Goal: Navigation & Orientation: Find specific page/section

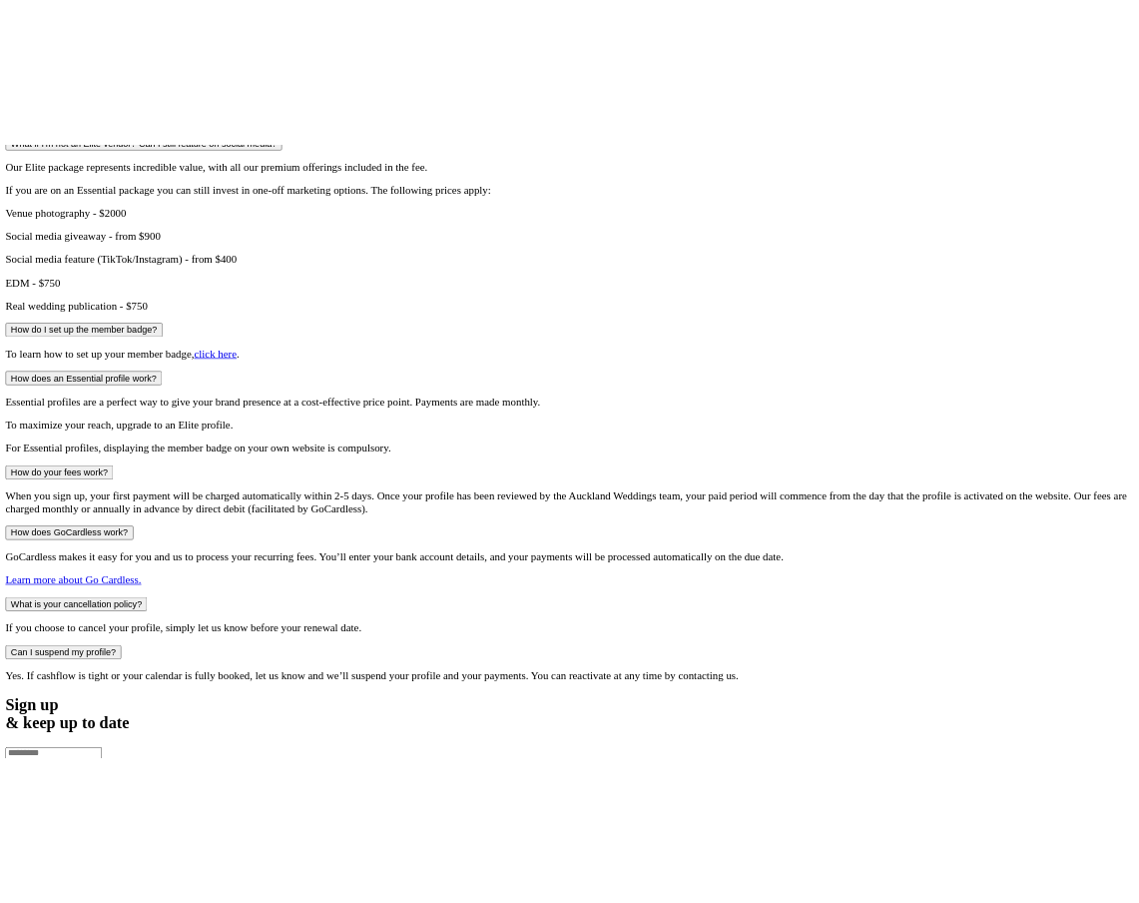
scroll to position [1663, 0]
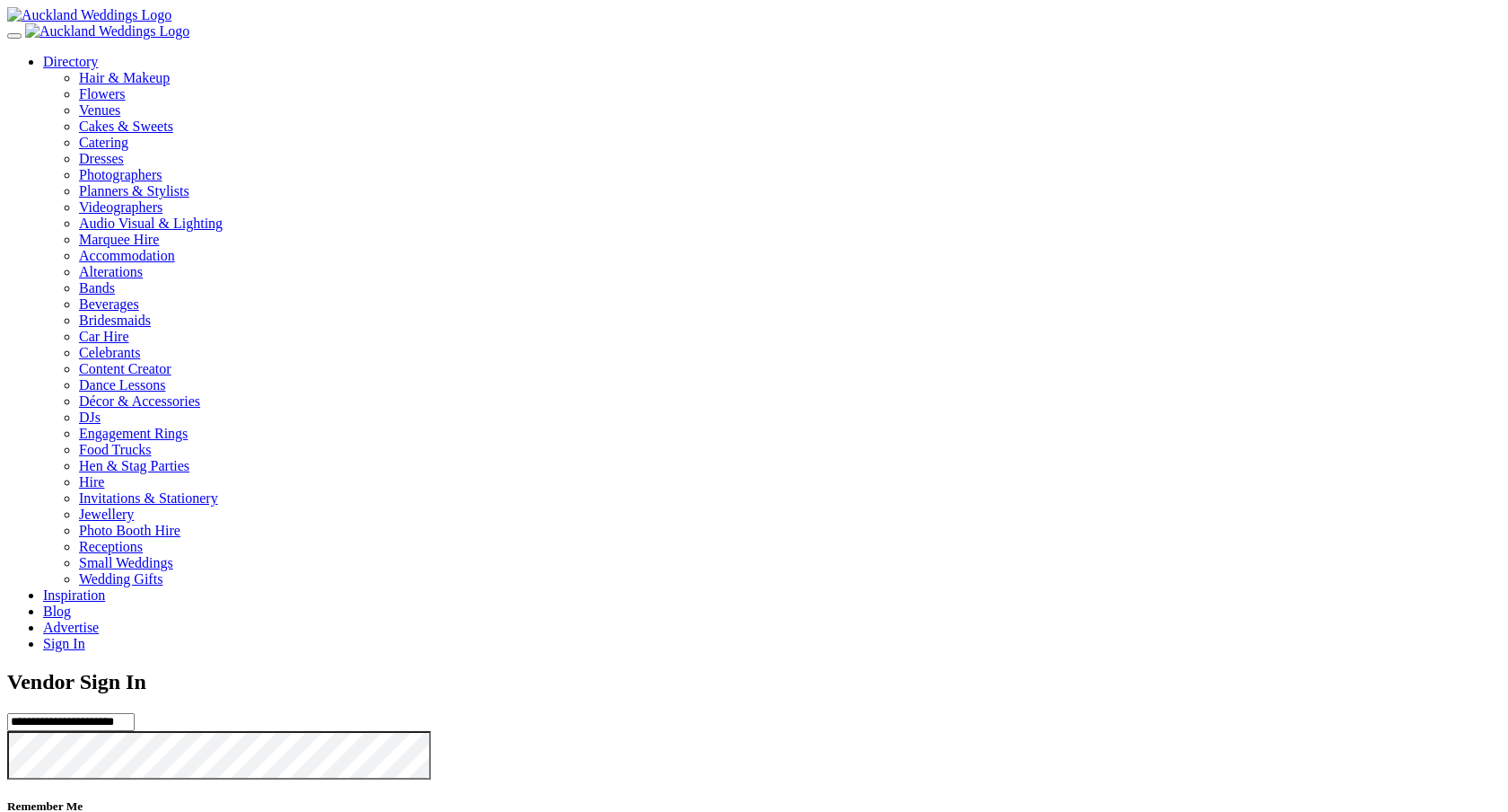
click at [135, 713] on input "**********" at bounding box center [71, 722] width 128 height 18
type input "**********"
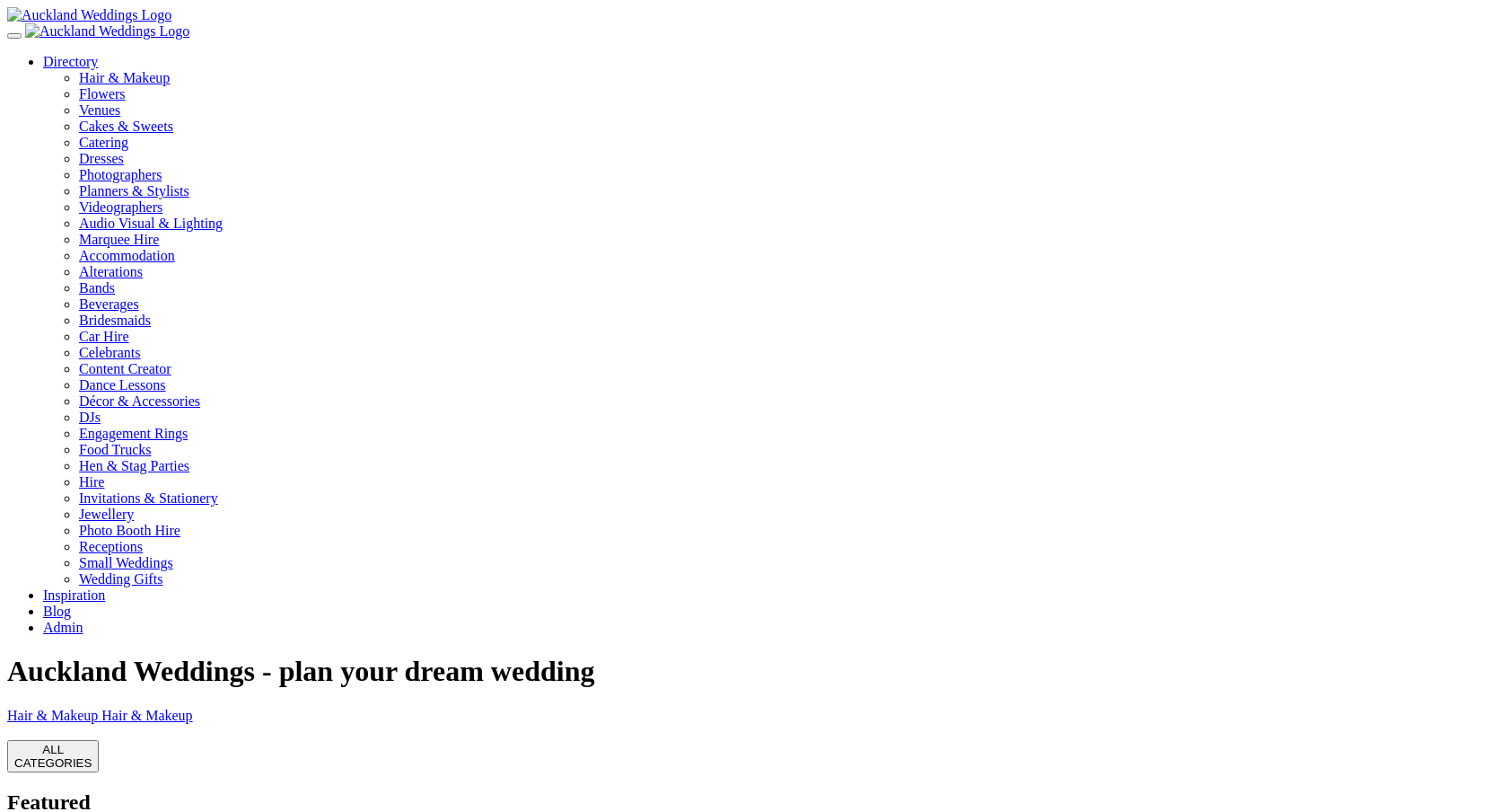
click at [83, 620] on link "Admin" at bounding box center [63, 627] width 40 height 15
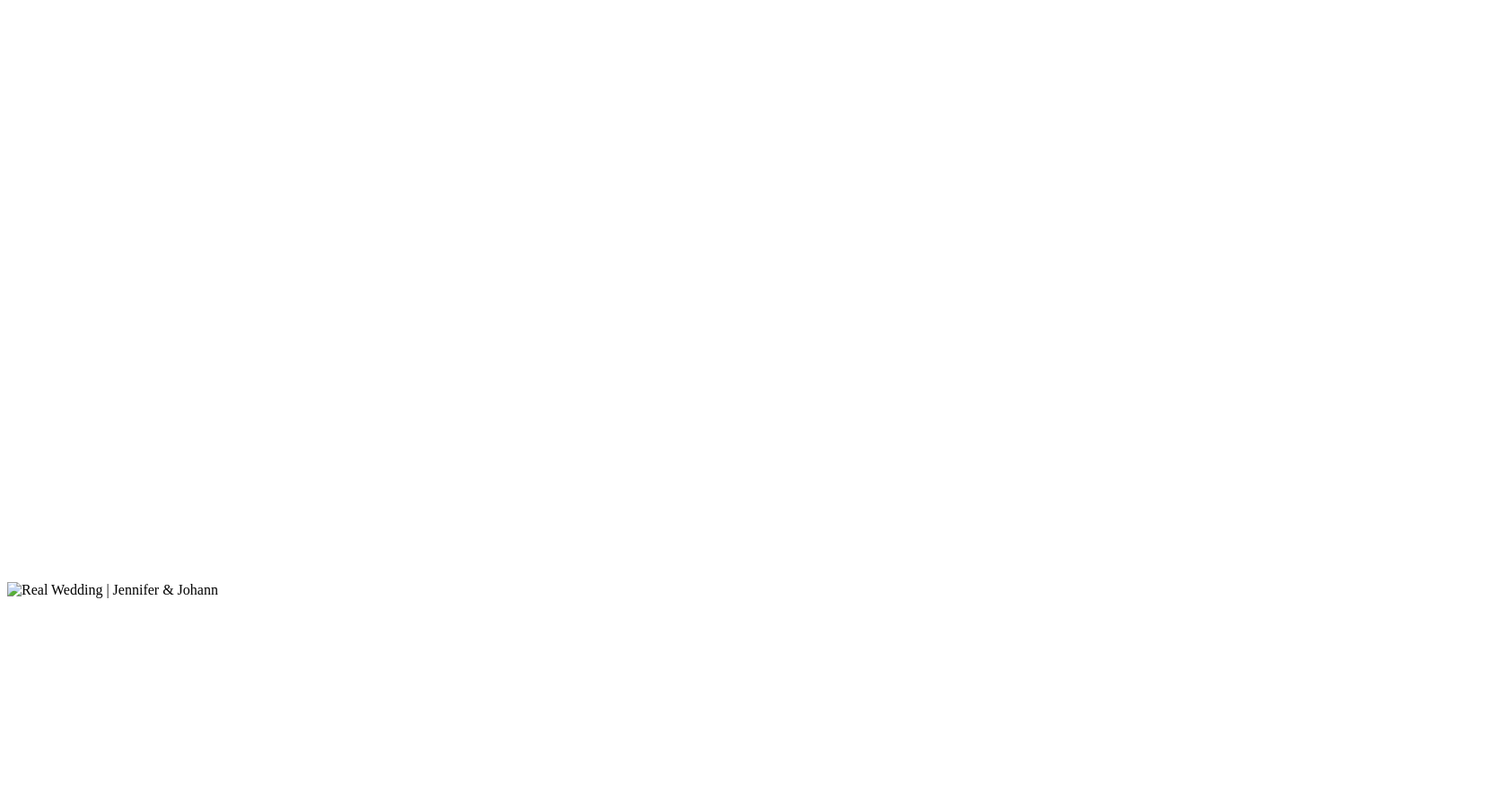
scroll to position [1816, 0]
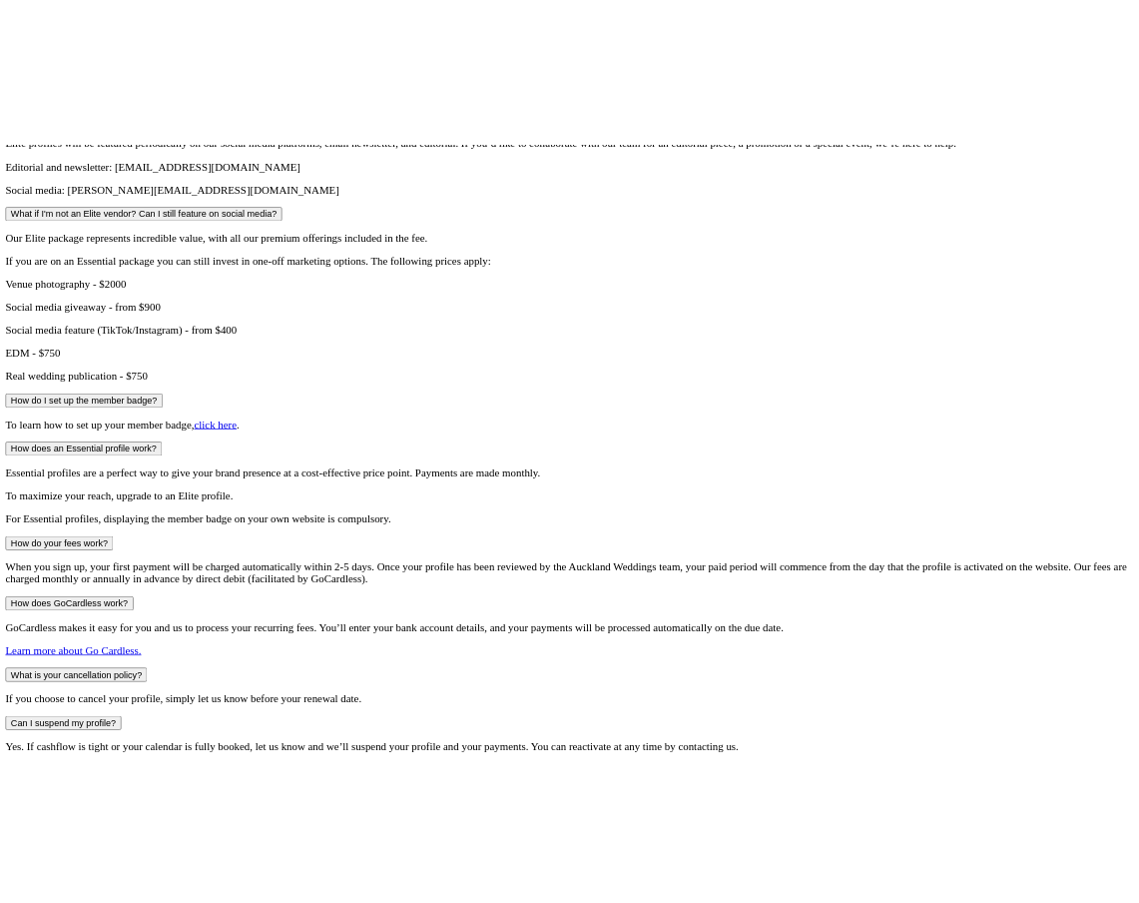
scroll to position [1599, 0]
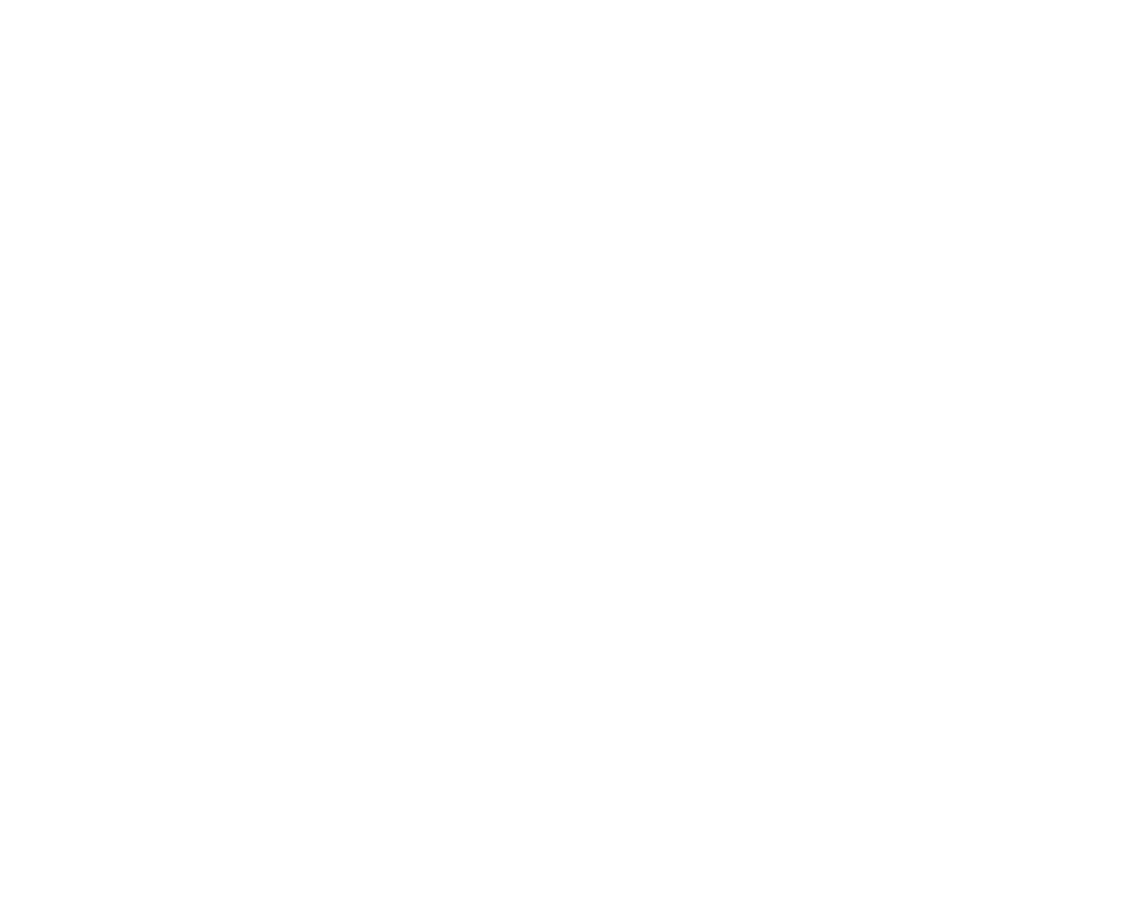
scroll to position [862, 0]
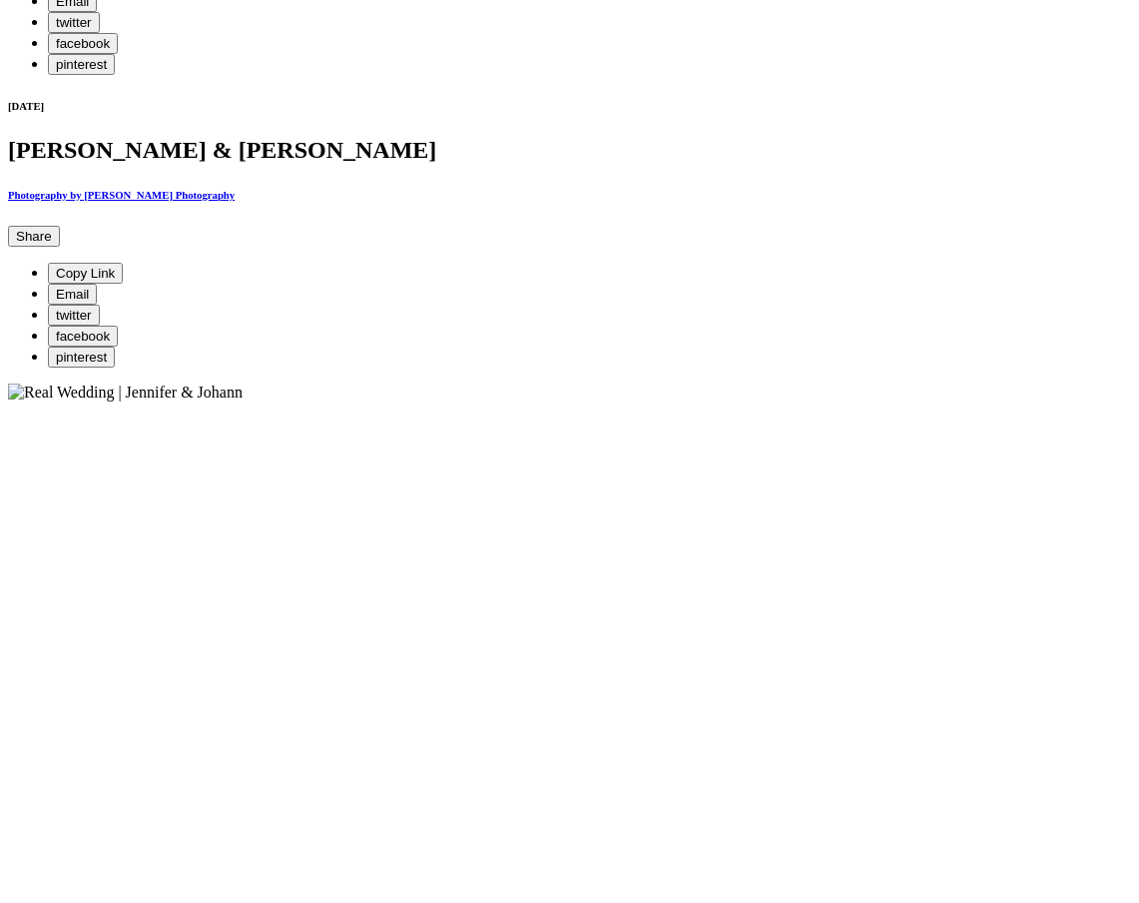
scroll to position [789, 0]
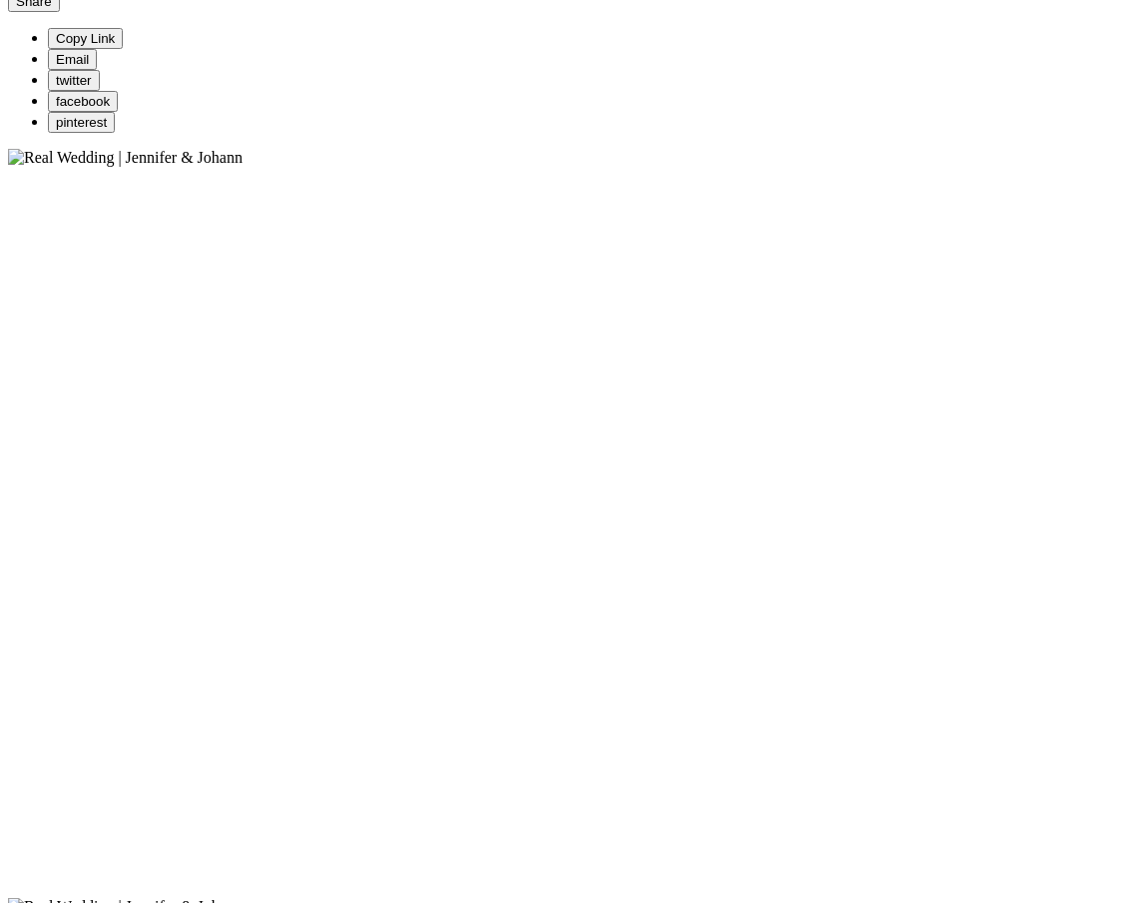
scroll to position [1061, 0]
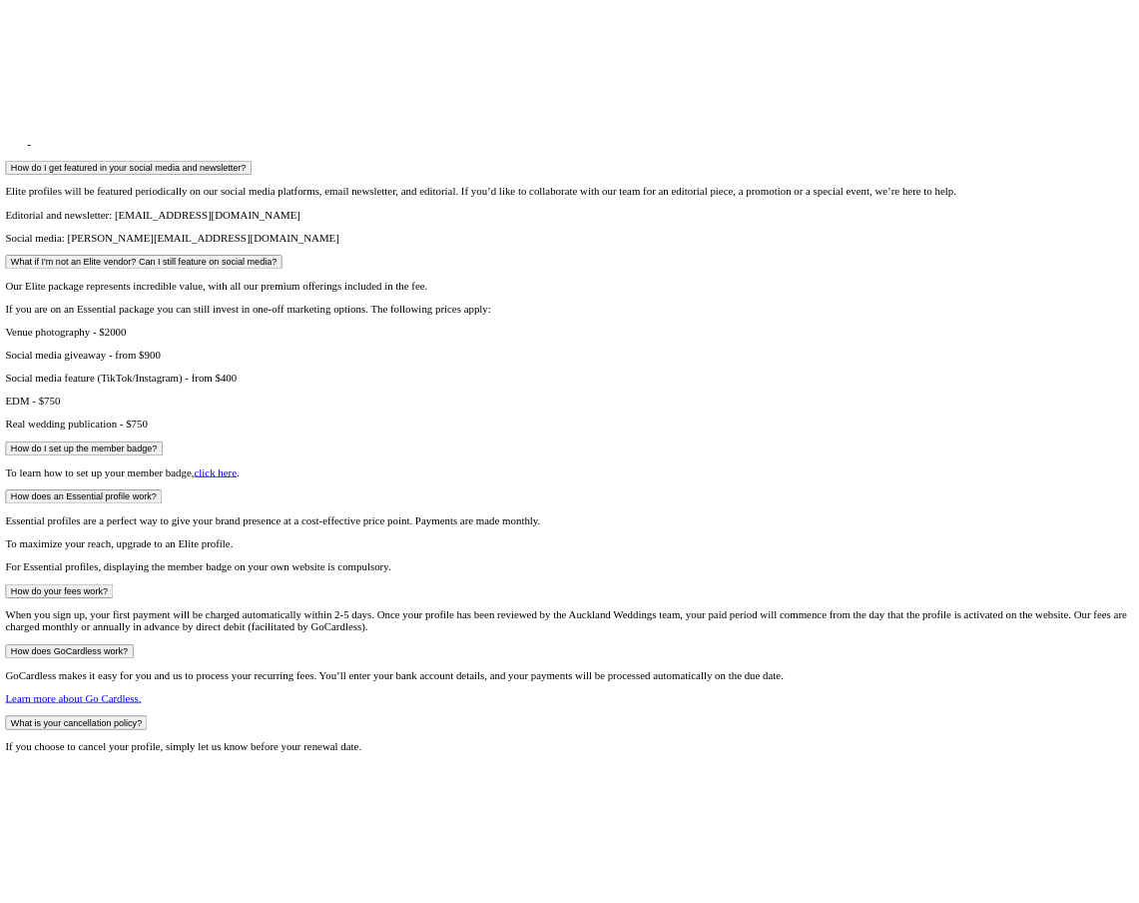
scroll to position [1480, 0]
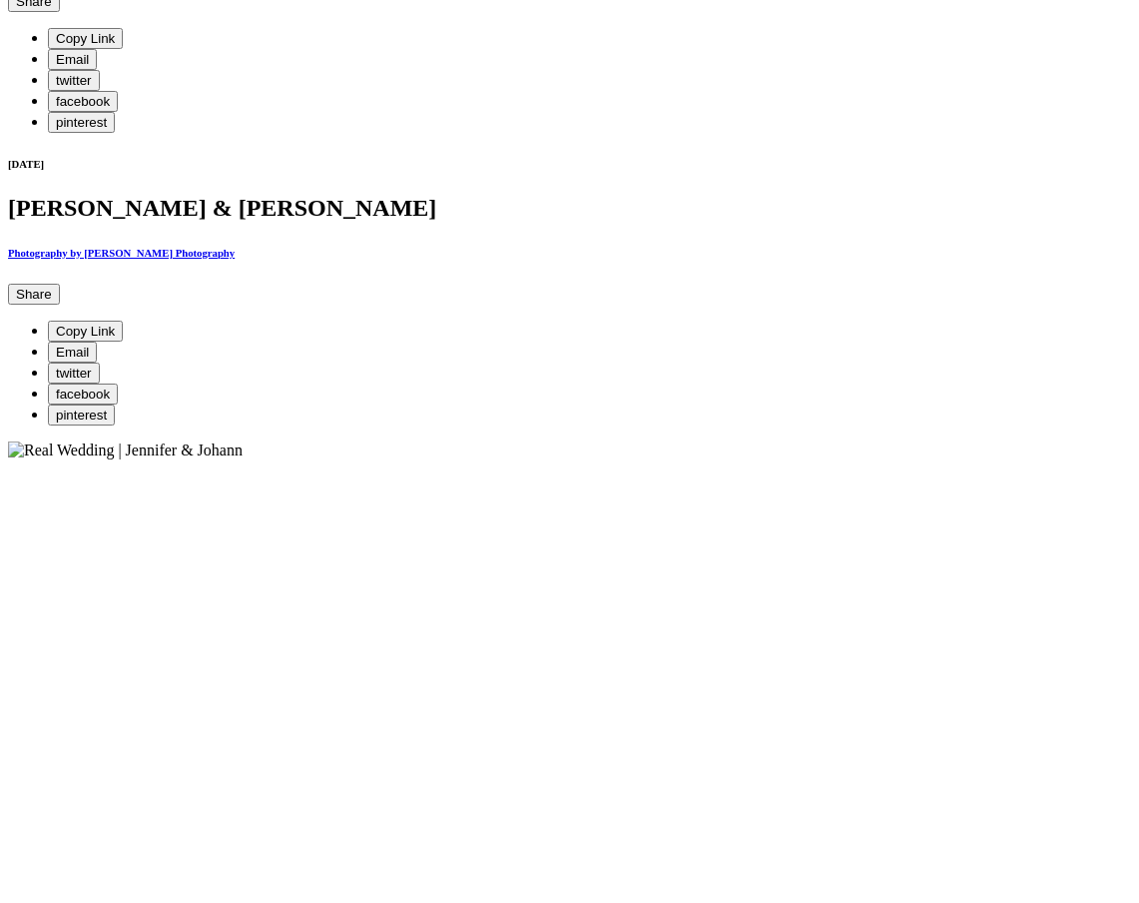
scroll to position [727, 0]
